Goal: Navigation & Orientation: Find specific page/section

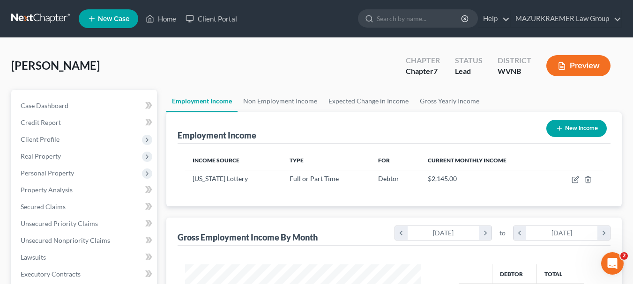
scroll to position [168, 255]
click at [161, 16] on link "Home" at bounding box center [161, 18] width 40 height 17
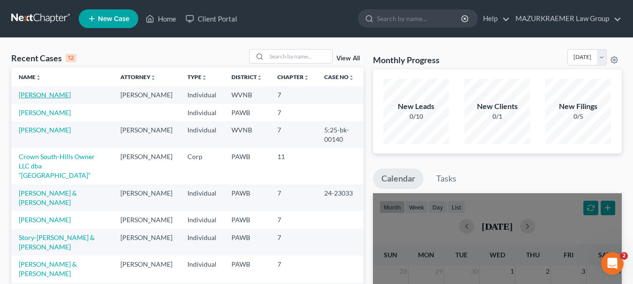
click at [49, 94] on link "[PERSON_NAME]" at bounding box center [45, 95] width 52 height 8
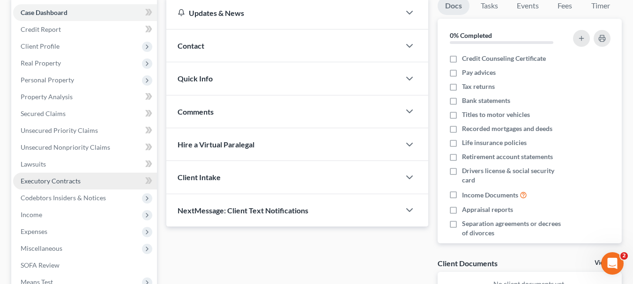
scroll to position [94, 0]
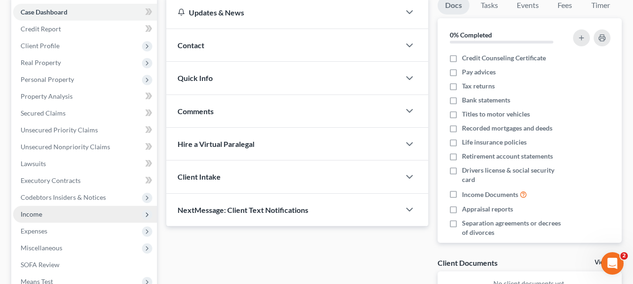
click at [54, 215] on span "Income" at bounding box center [85, 214] width 144 height 17
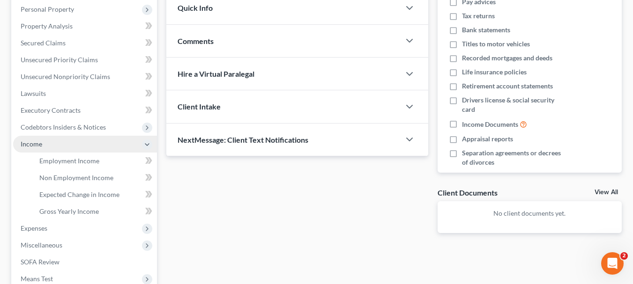
scroll to position [187, 0]
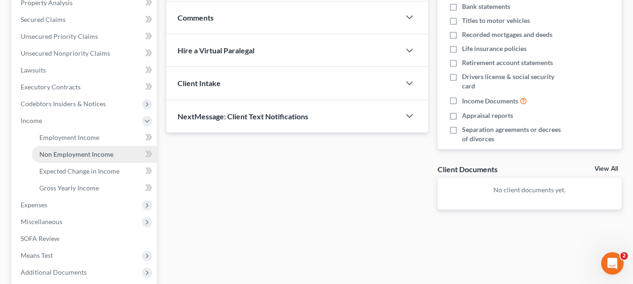
click at [55, 154] on span "Non Employment Income" at bounding box center [76, 154] width 74 height 8
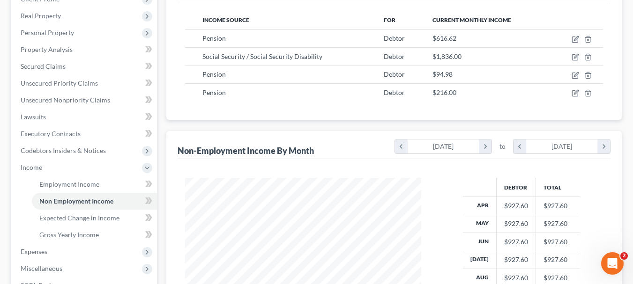
scroll to position [187, 0]
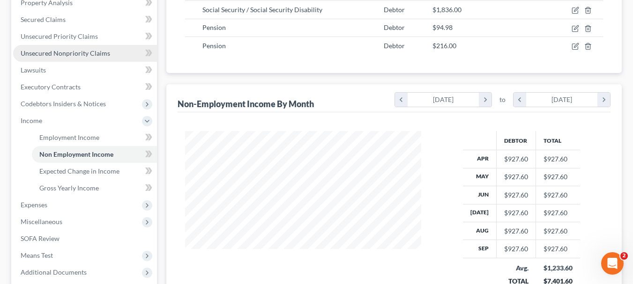
click at [103, 54] on span "Unsecured Nonpriority Claims" at bounding box center [66, 53] width 90 height 8
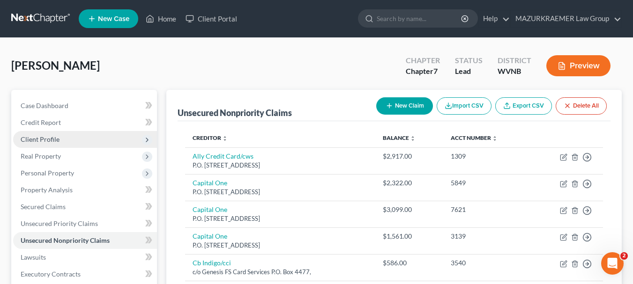
click at [80, 137] on span "Client Profile" at bounding box center [85, 139] width 144 height 17
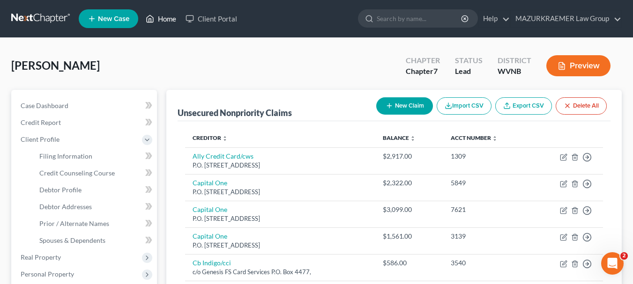
click at [169, 16] on link "Home" at bounding box center [161, 18] width 40 height 17
